Goal: Task Accomplishment & Management: Manage account settings

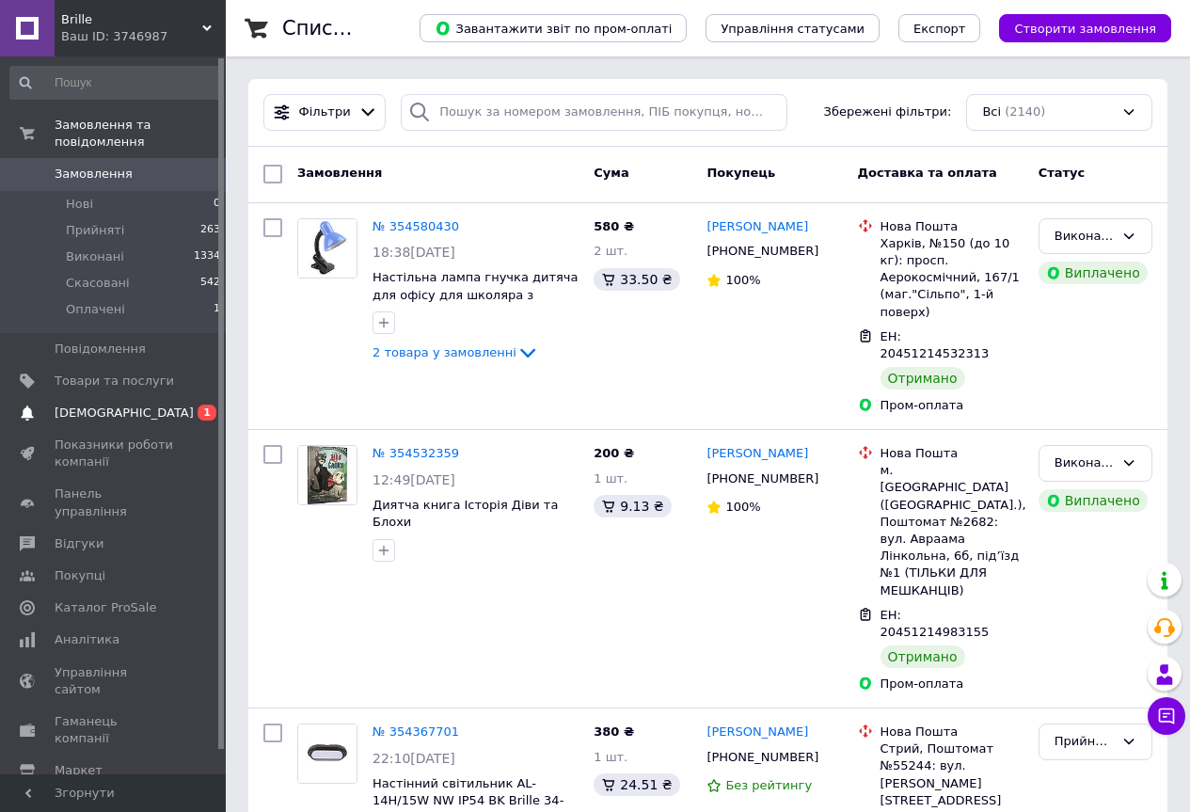
click at [204, 405] on span "1" at bounding box center [207, 413] width 19 height 16
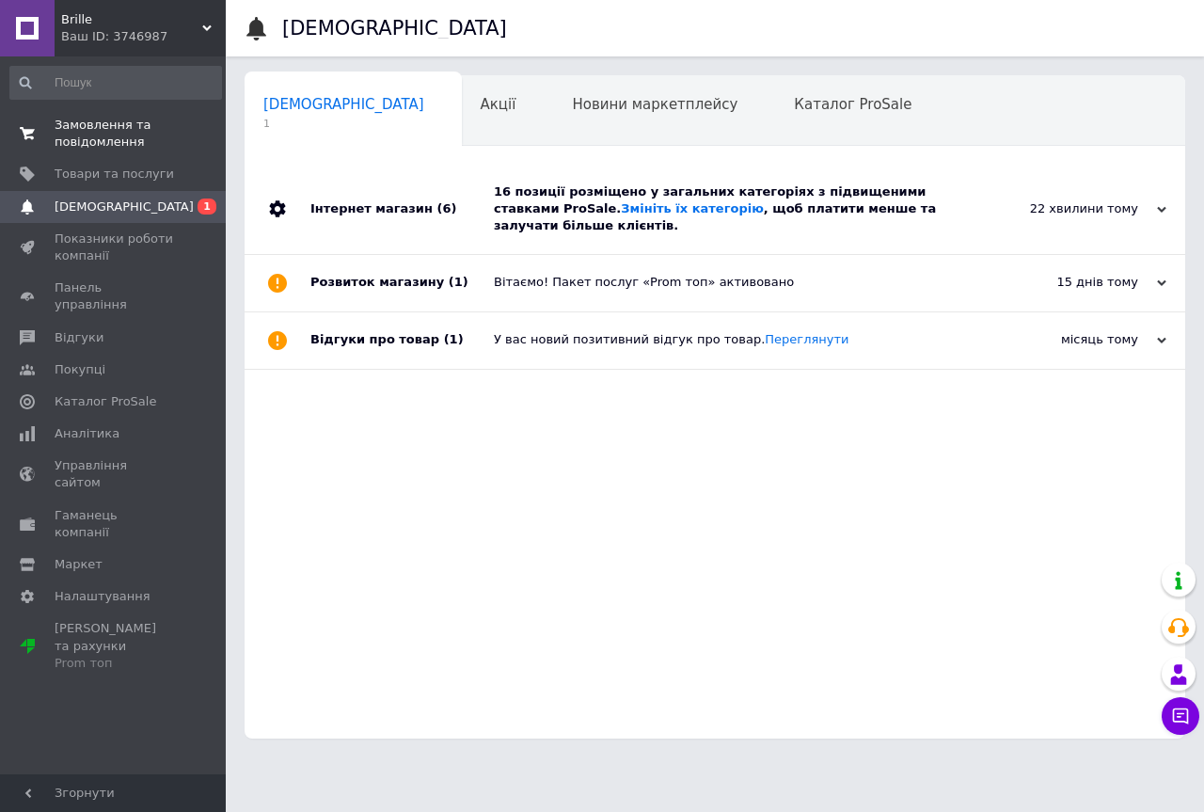
click at [95, 145] on span "Замовлення та повідомлення" at bounding box center [114, 134] width 119 height 34
